Goal: Communication & Community: Share content

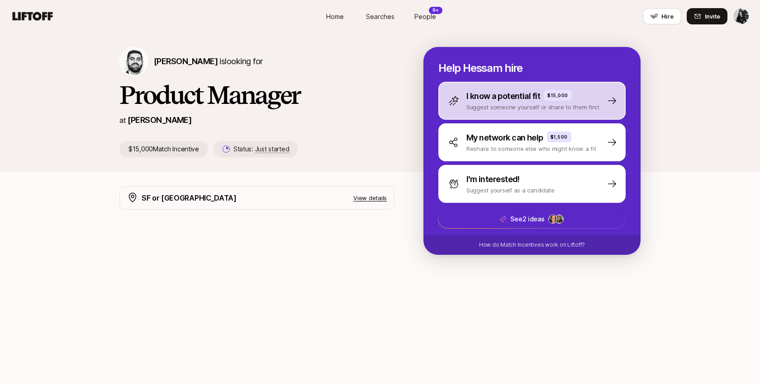
click at [598, 109] on div "I know a potential fit $15,000 Suggest someone yourself or share to them first" at bounding box center [531, 101] width 187 height 38
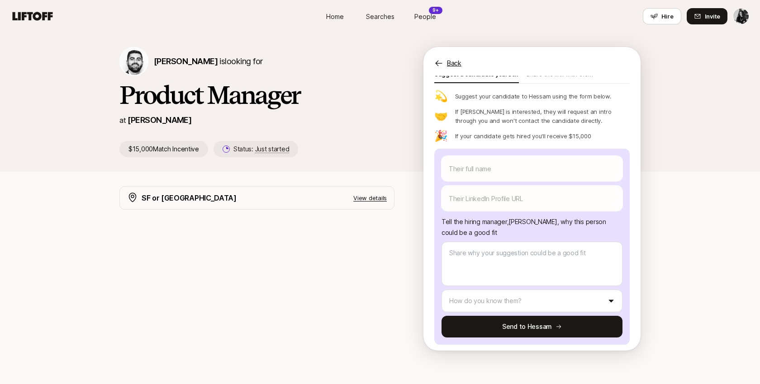
scroll to position [38, 0]
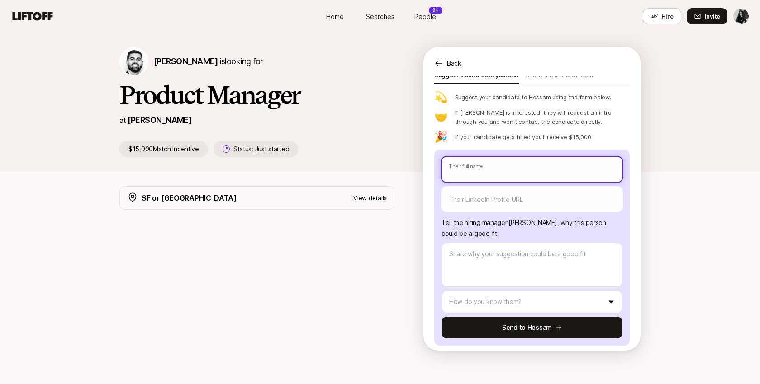
click at [479, 169] on input "text" at bounding box center [531, 169] width 181 height 25
type textarea "x"
type input "M"
type textarea "x"
type input "Mi"
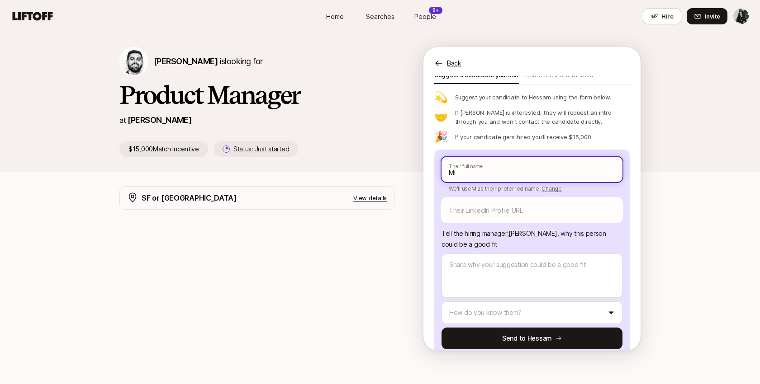
type textarea "x"
type input "Mik"
type textarea "x"
type input "[PERSON_NAME]"
type textarea "x"
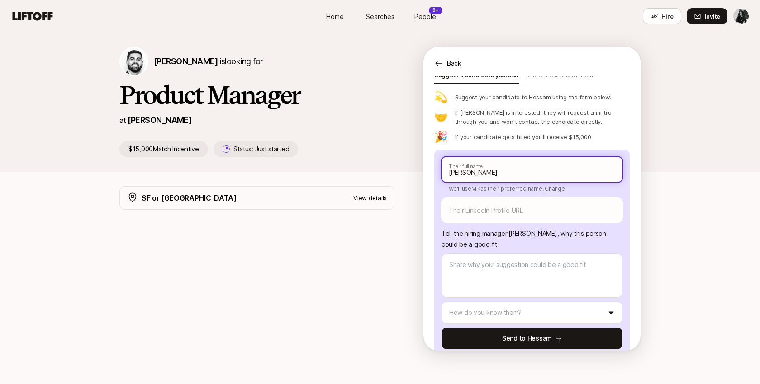
type input "[PERSON_NAME]"
type textarea "x"
type input "[PERSON_NAME]"
type textarea "x"
type input "[PERSON_NAME]"
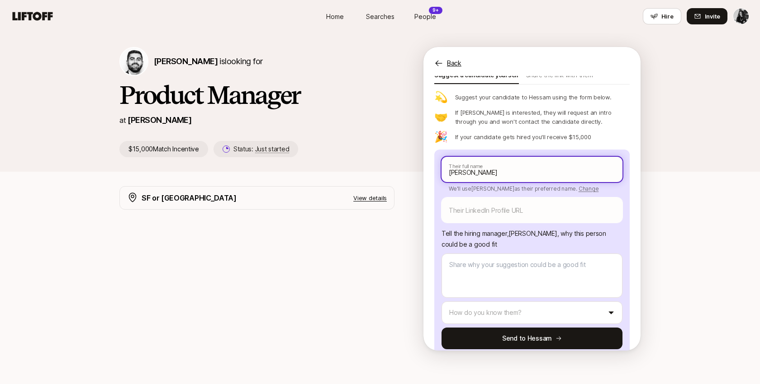
type textarea "x"
type input "[PERSON_NAME]"
type textarea "x"
type input "[PERSON_NAME]"
type textarea "x"
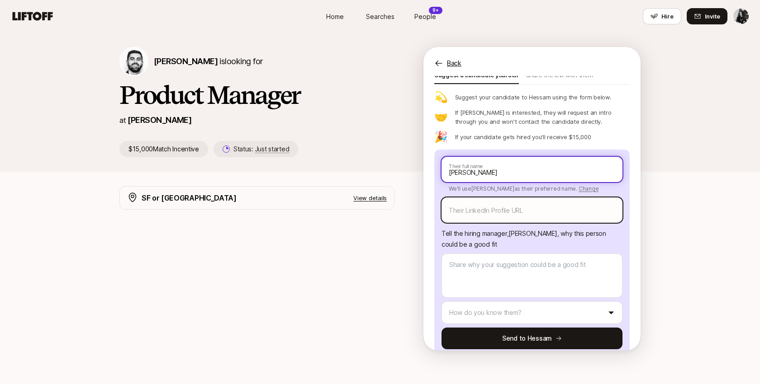
type input "[PERSON_NAME]"
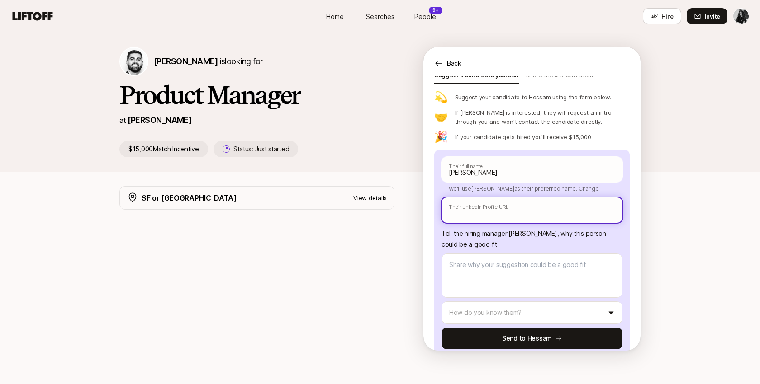
click at [500, 213] on input "text" at bounding box center [531, 210] width 181 height 25
paste input "[URL][DOMAIN_NAME][PERSON_NAME]"
type textarea "x"
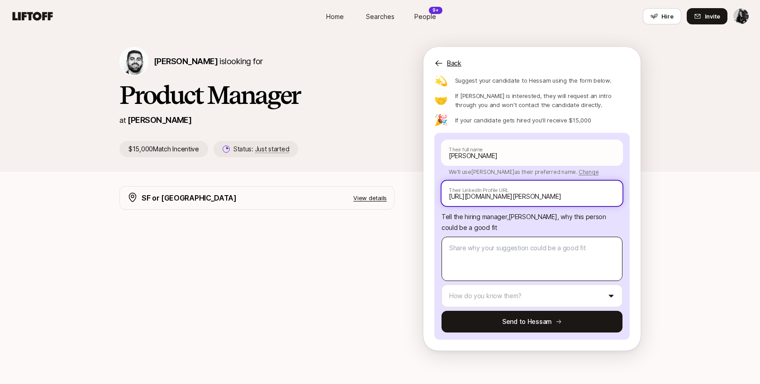
type input "https://www.linkedin.com/in/mike-tower-5b248230/"
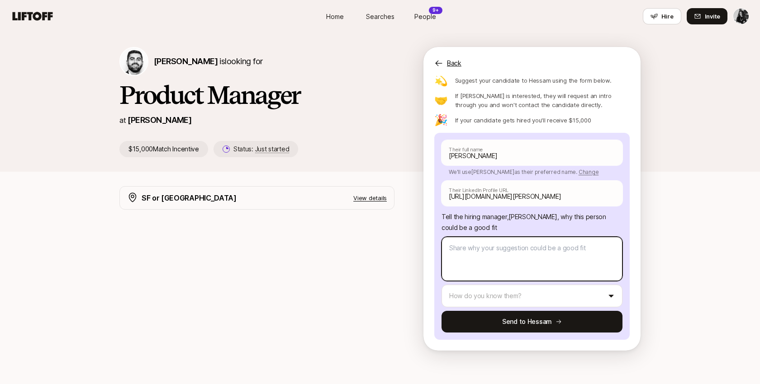
click at [485, 255] on textarea at bounding box center [531, 259] width 181 height 44
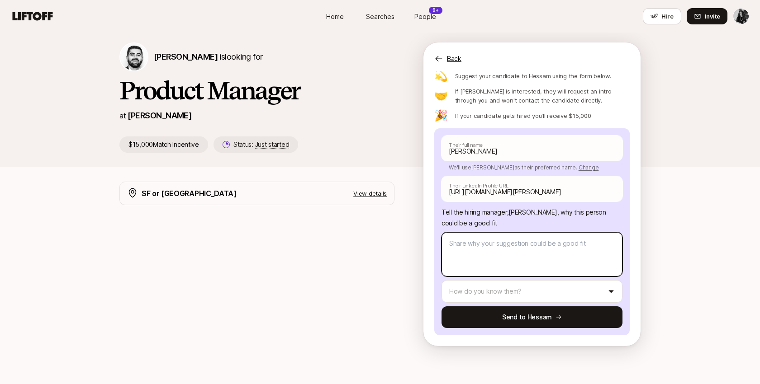
scroll to position [8, 0]
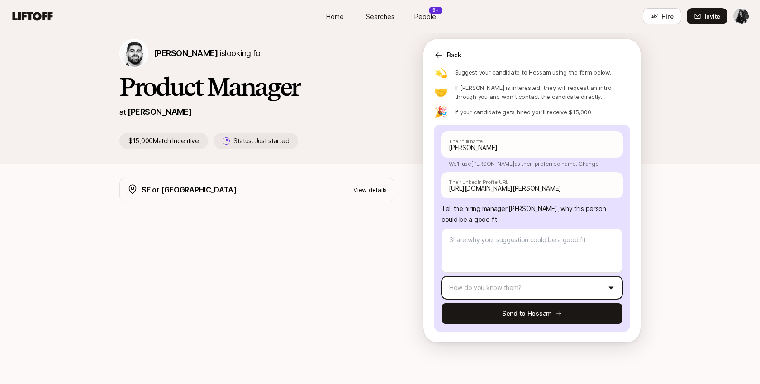
click at [497, 284] on html "Home Searches People 9+ Hire Home Searches People 9+ Hire Hire Invite Hessam Mo…" at bounding box center [380, 184] width 760 height 384
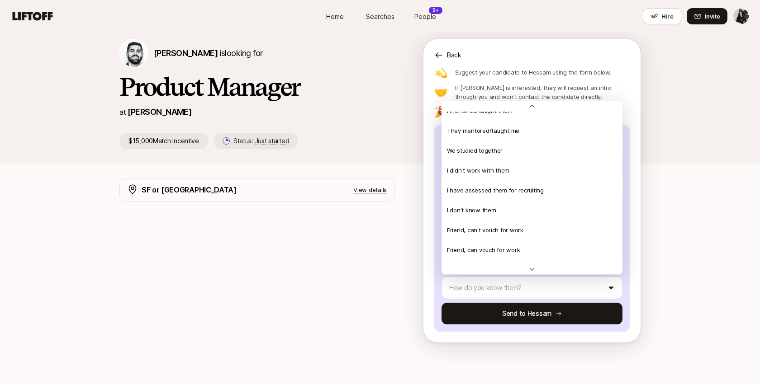
scroll to position [195, 0]
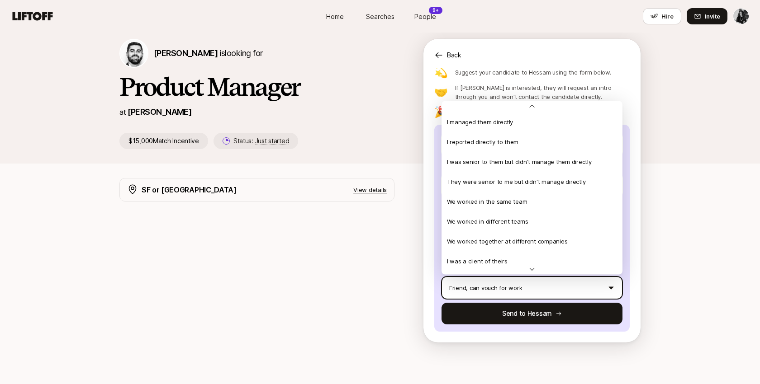
click at [512, 283] on html "Home Searches People 9+ Hire Home Searches People 9+ Hire Hire Invite Hessam Mo…" at bounding box center [380, 184] width 760 height 384
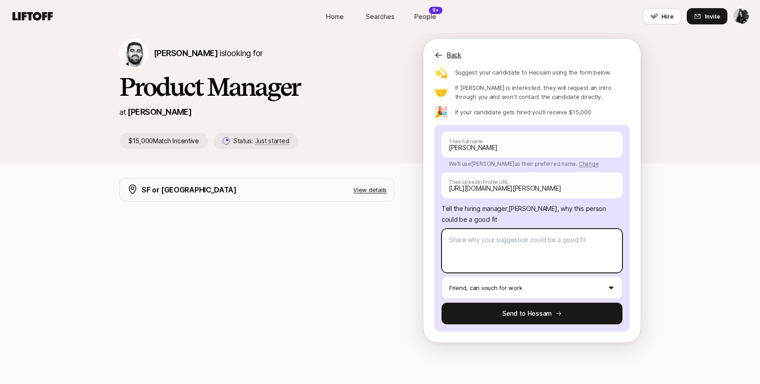
click at [467, 242] on textarea at bounding box center [531, 251] width 181 height 44
click at [479, 259] on textarea at bounding box center [531, 251] width 181 height 44
paste textarea "Mike is one of the most dedicated and capable product leaders I know. He has bu…"
type textarea "x"
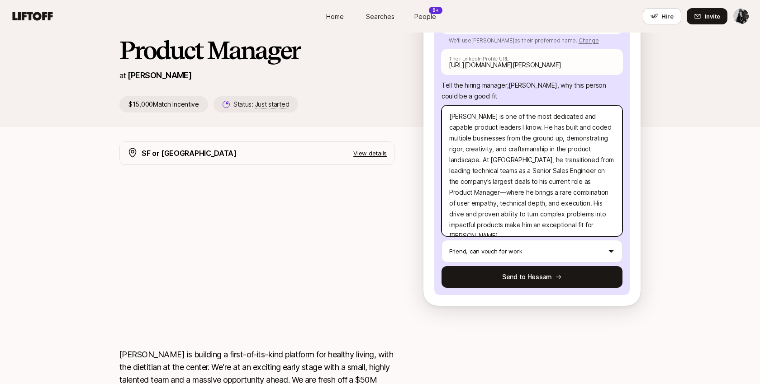
scroll to position [47, 0]
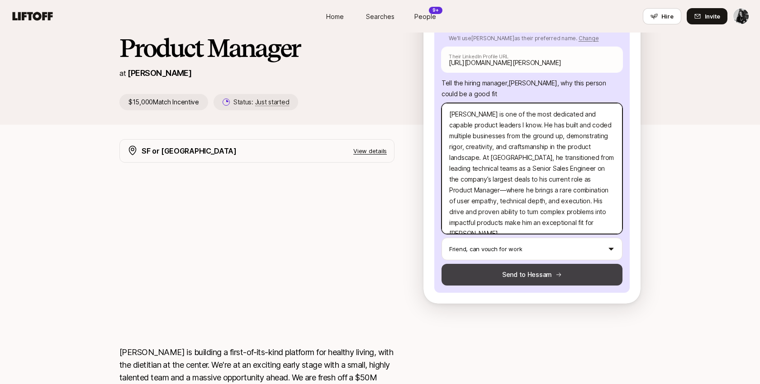
type textarea "Mike is one of the most dedicated and capable product leaders I know. He has bu…"
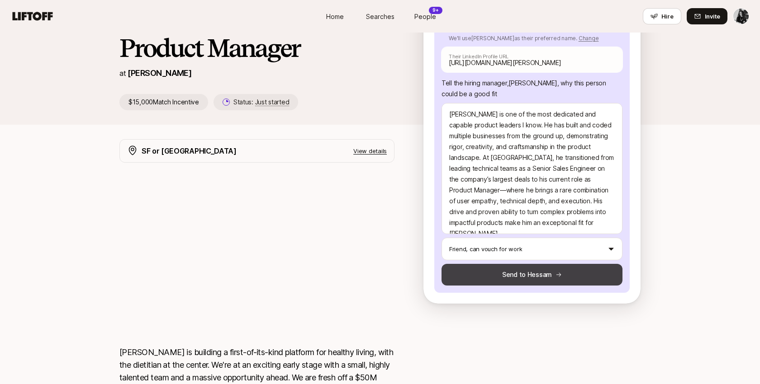
click at [499, 276] on button "Send to Hessam" at bounding box center [531, 275] width 181 height 22
type textarea "x"
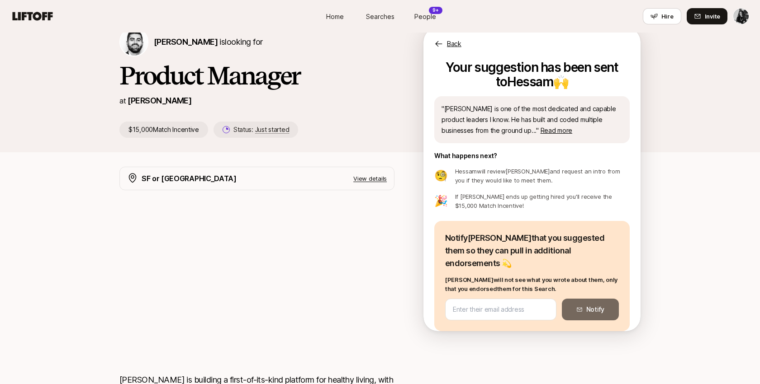
scroll to position [0, 0]
